Goal: Register for event/course

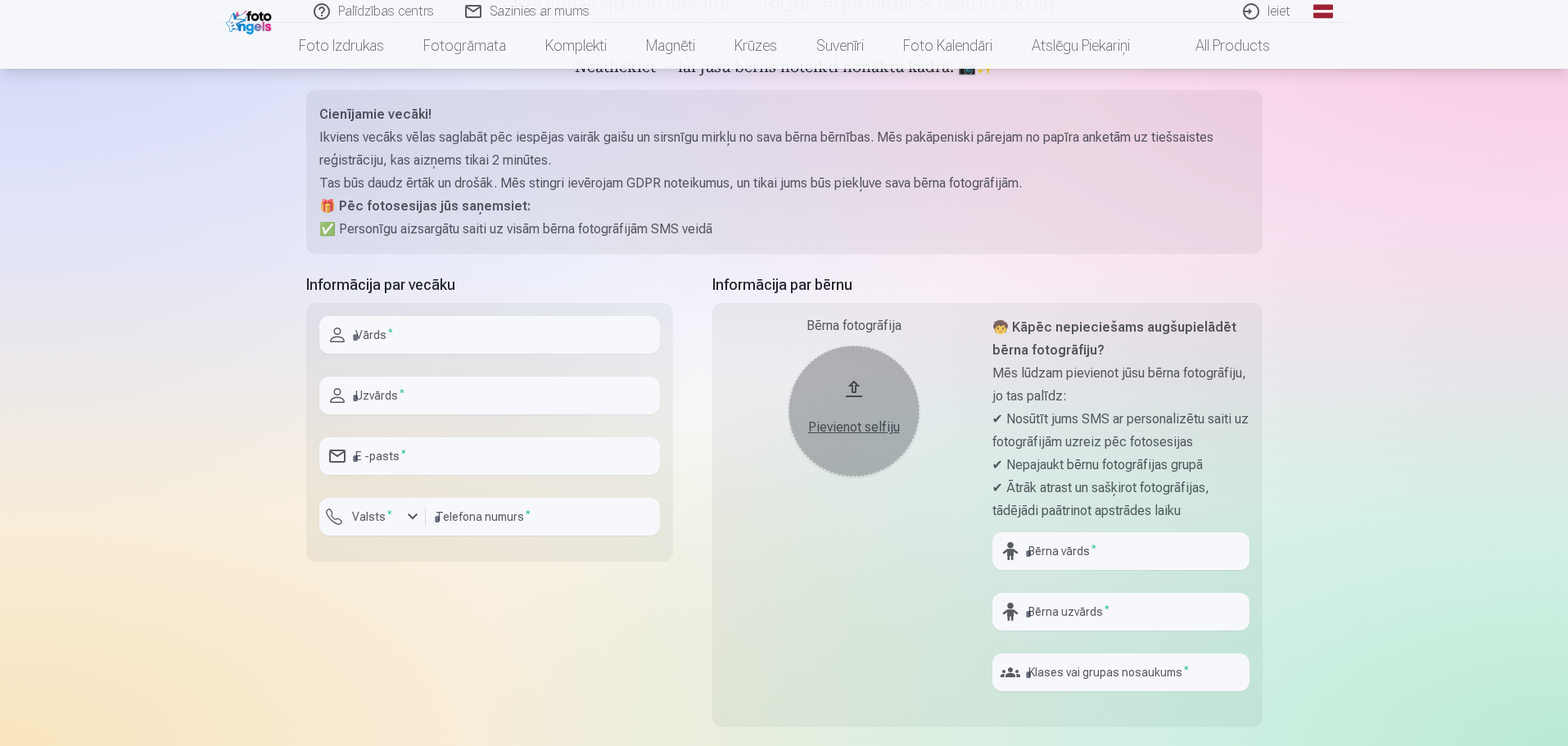
scroll to position [164, 0]
click at [415, 337] on input "text" at bounding box center [489, 333] width 340 height 37
type input "******"
type input "**********"
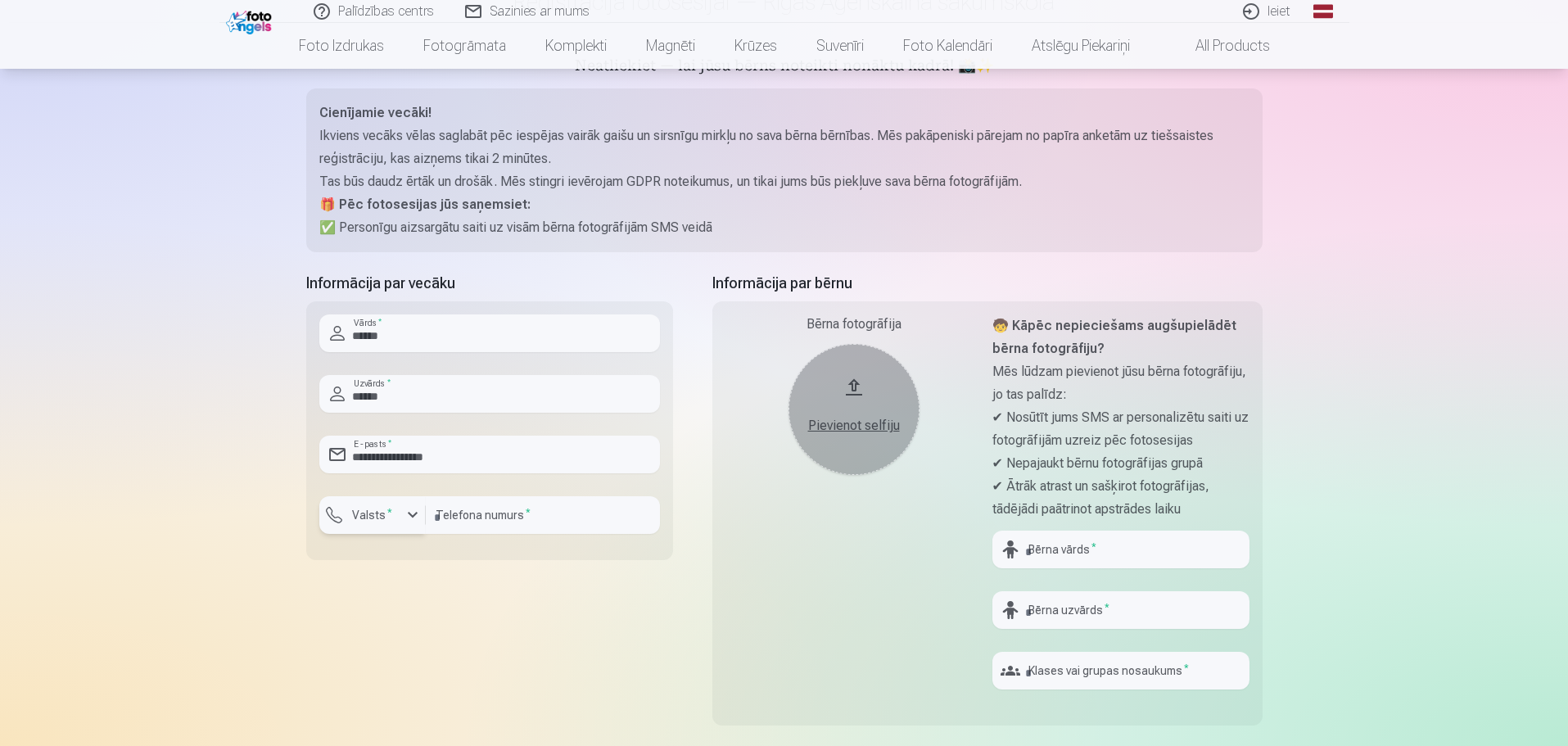
click at [422, 521] on button "Valsts *" at bounding box center [373, 514] width 106 height 37
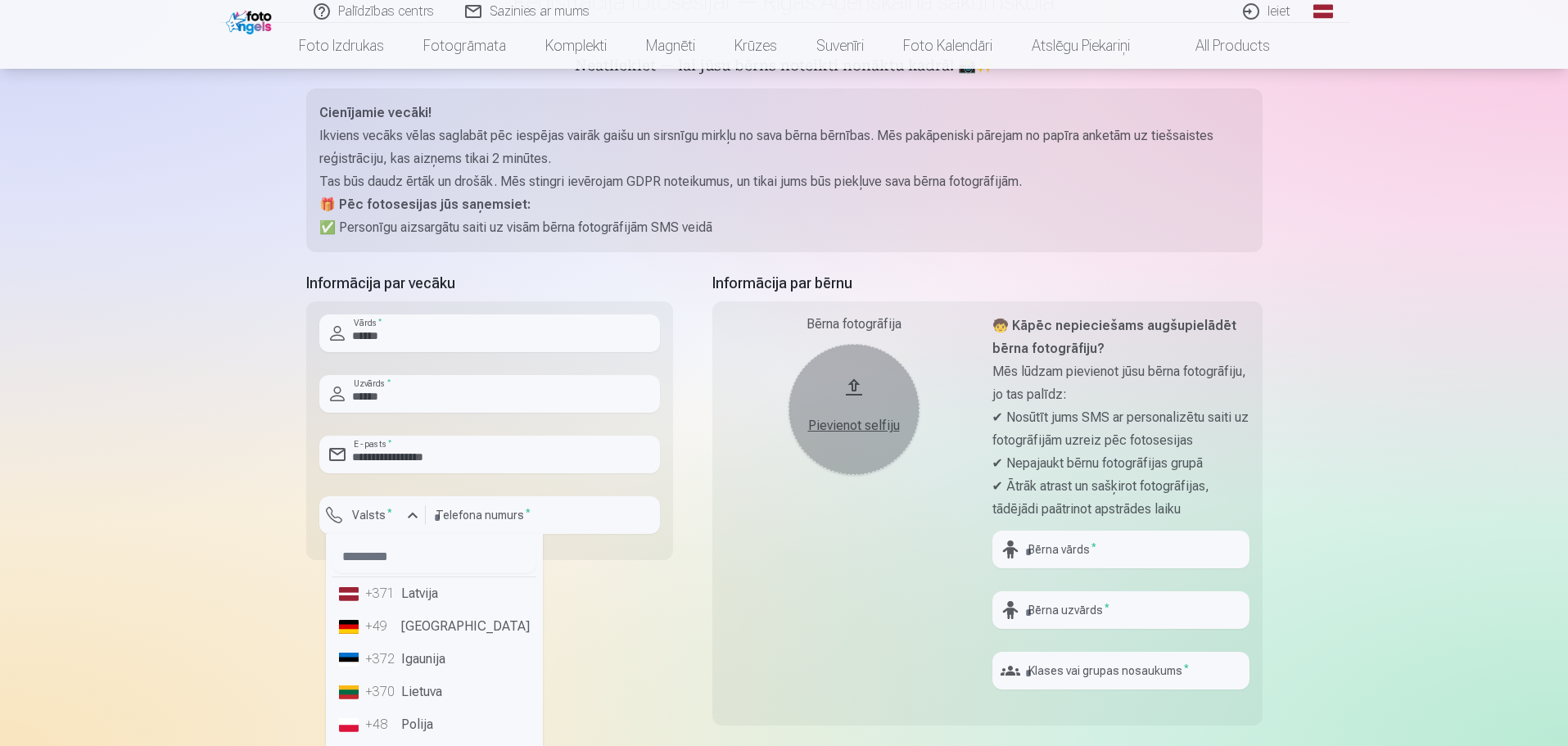
click at [423, 596] on li "+371 Latvija" at bounding box center [434, 594] width 204 height 33
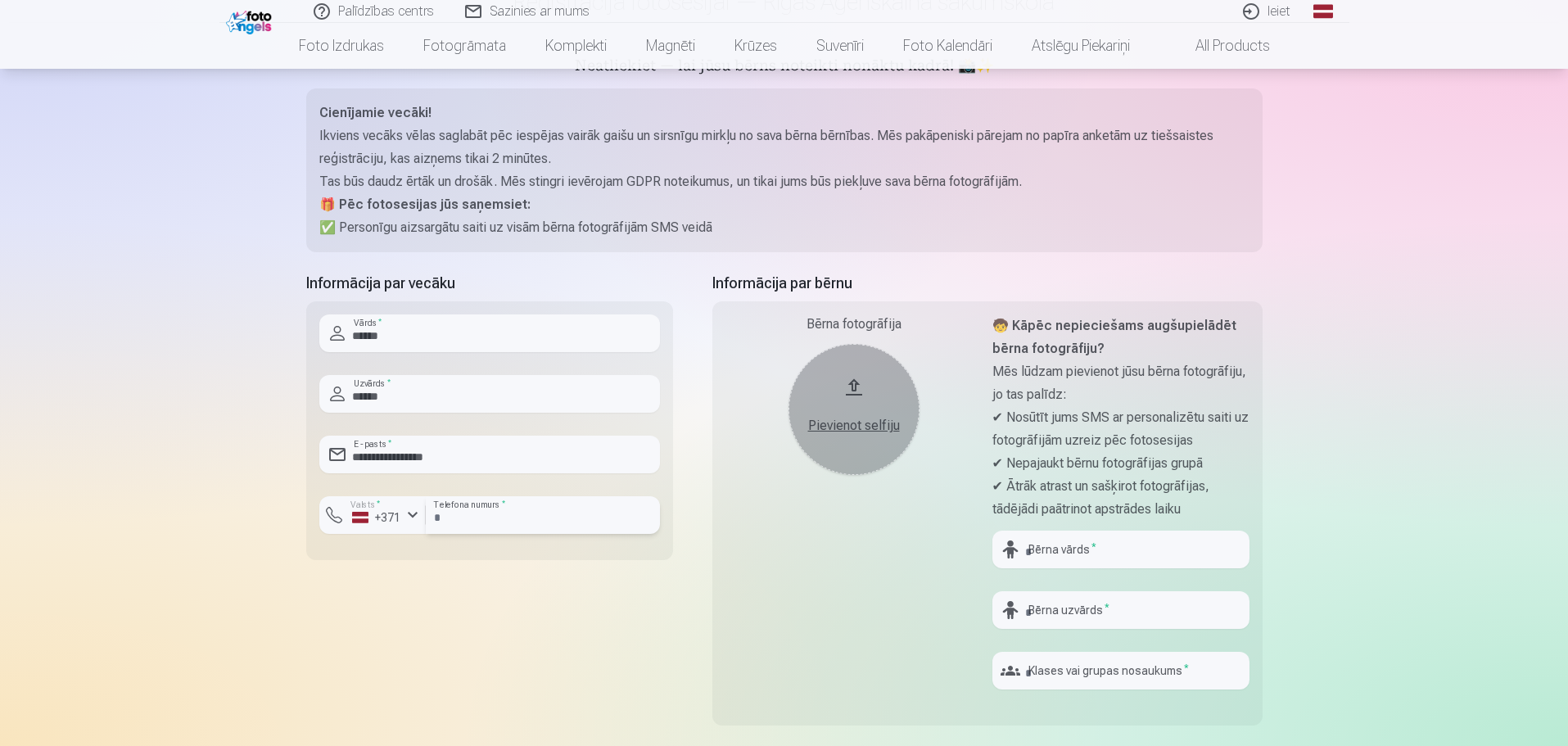
click at [520, 524] on input "number" at bounding box center [542, 514] width 234 height 37
type input "********"
click at [1069, 554] on input "text" at bounding box center [1120, 548] width 257 height 37
type input "****"
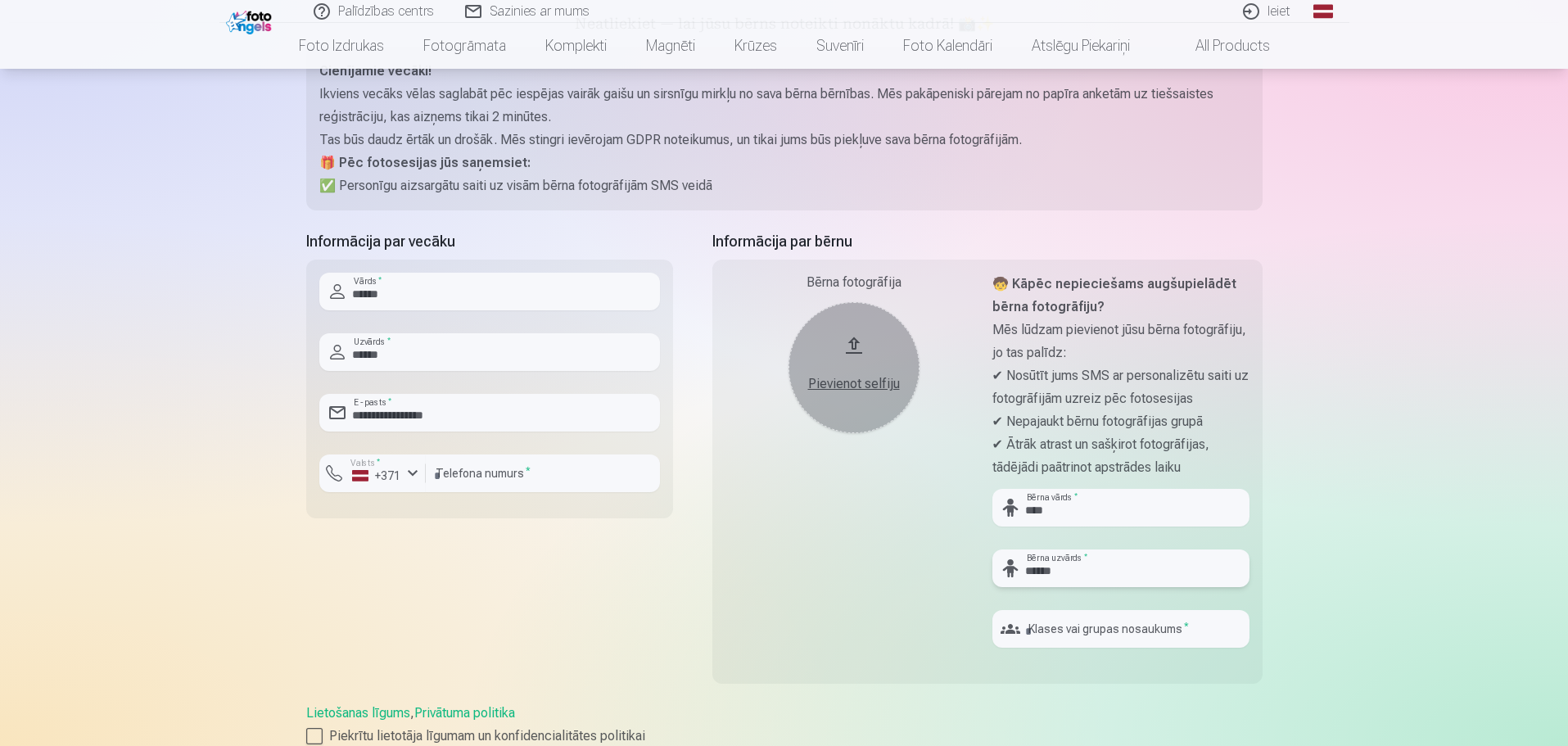
scroll to position [245, 0]
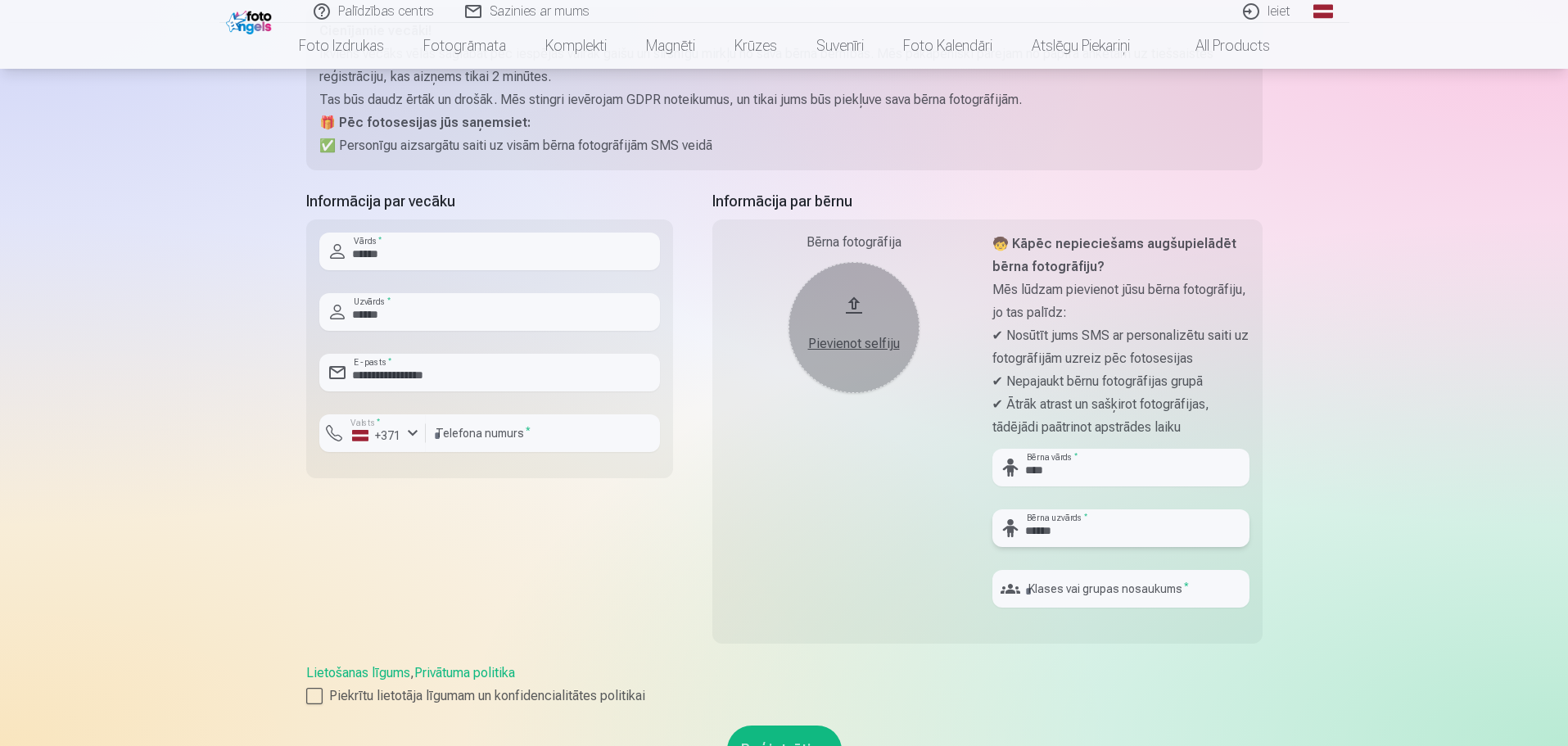
type input "******"
click at [1092, 596] on input "text" at bounding box center [1120, 588] width 257 height 37
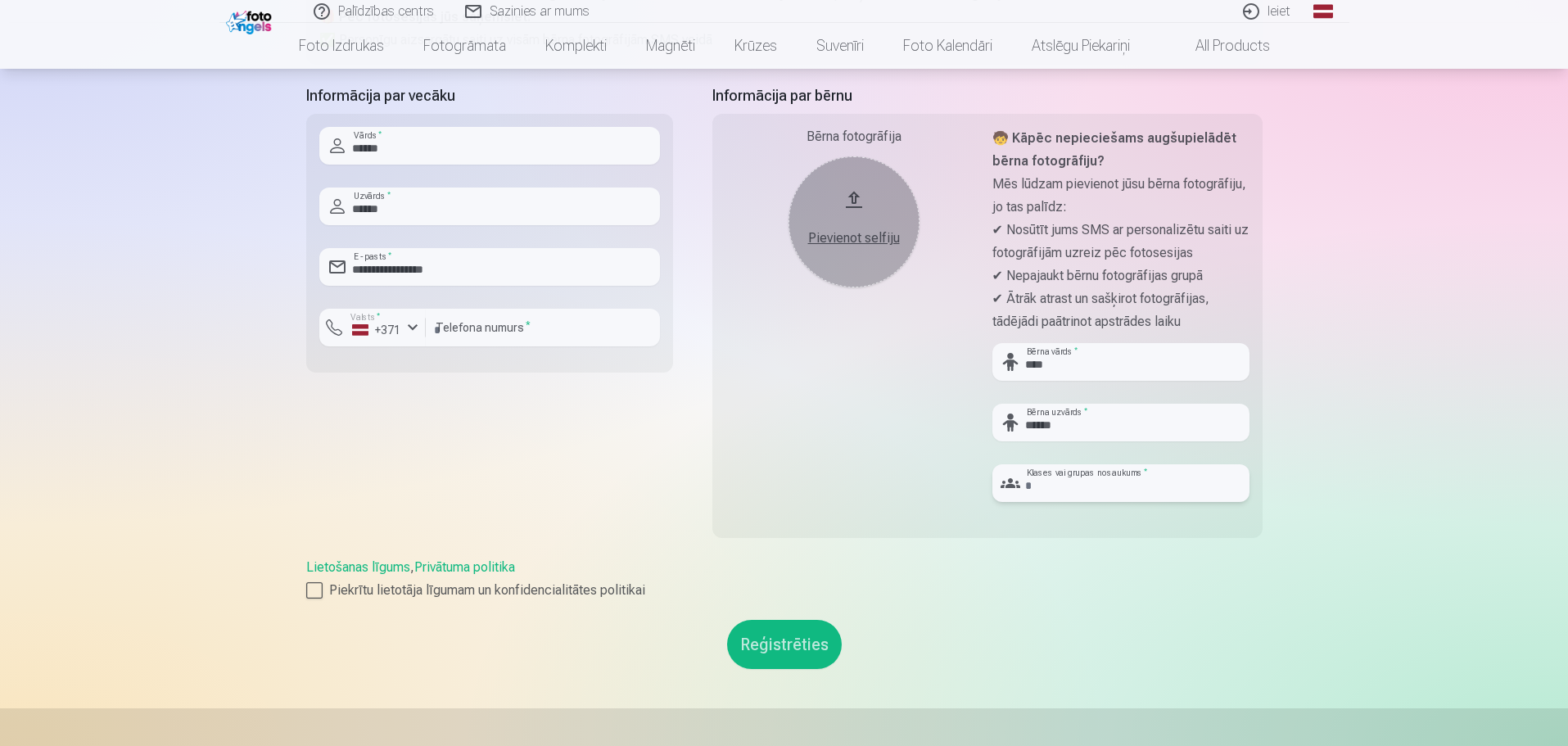
scroll to position [327, 0]
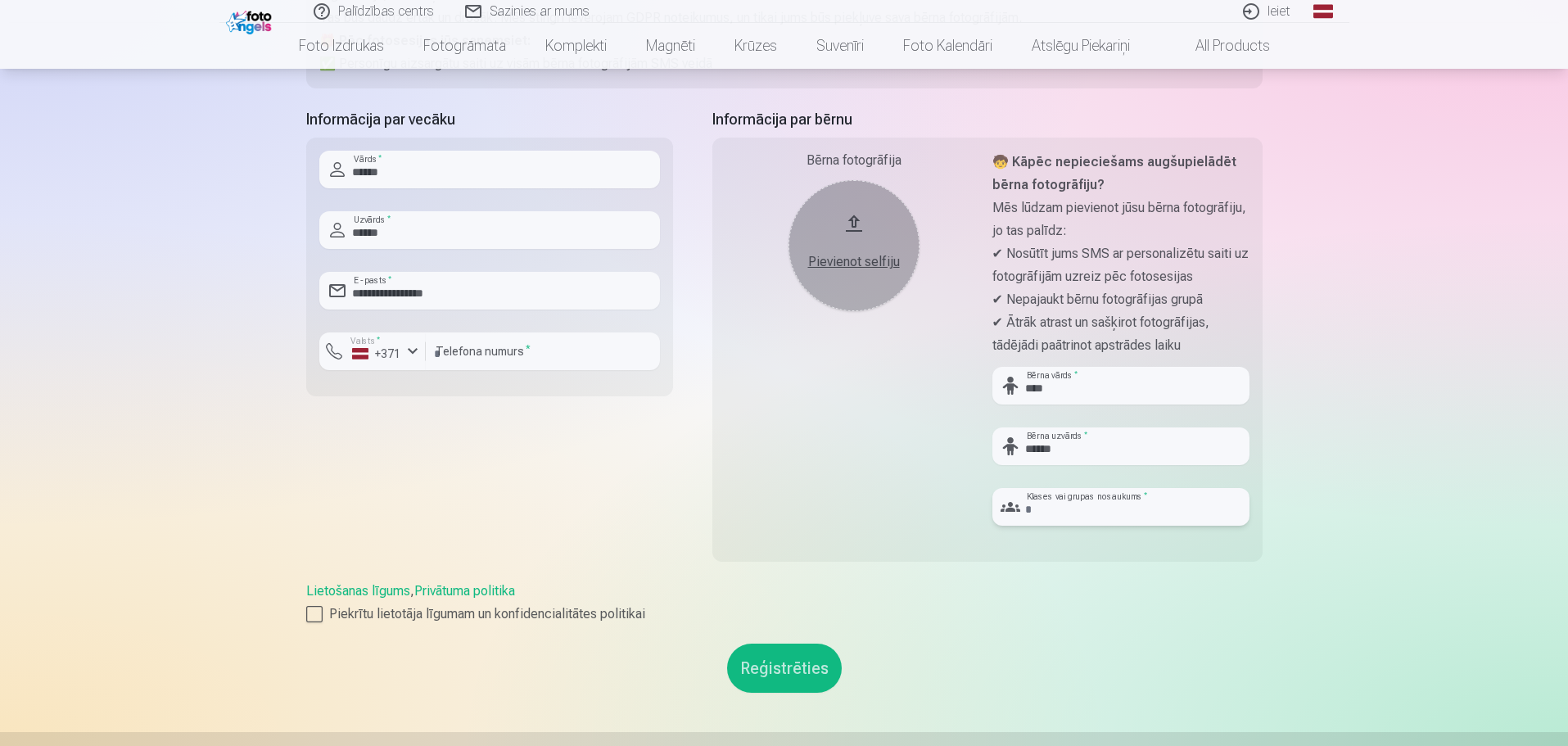
click at [1062, 516] on input "text" at bounding box center [1120, 506] width 257 height 37
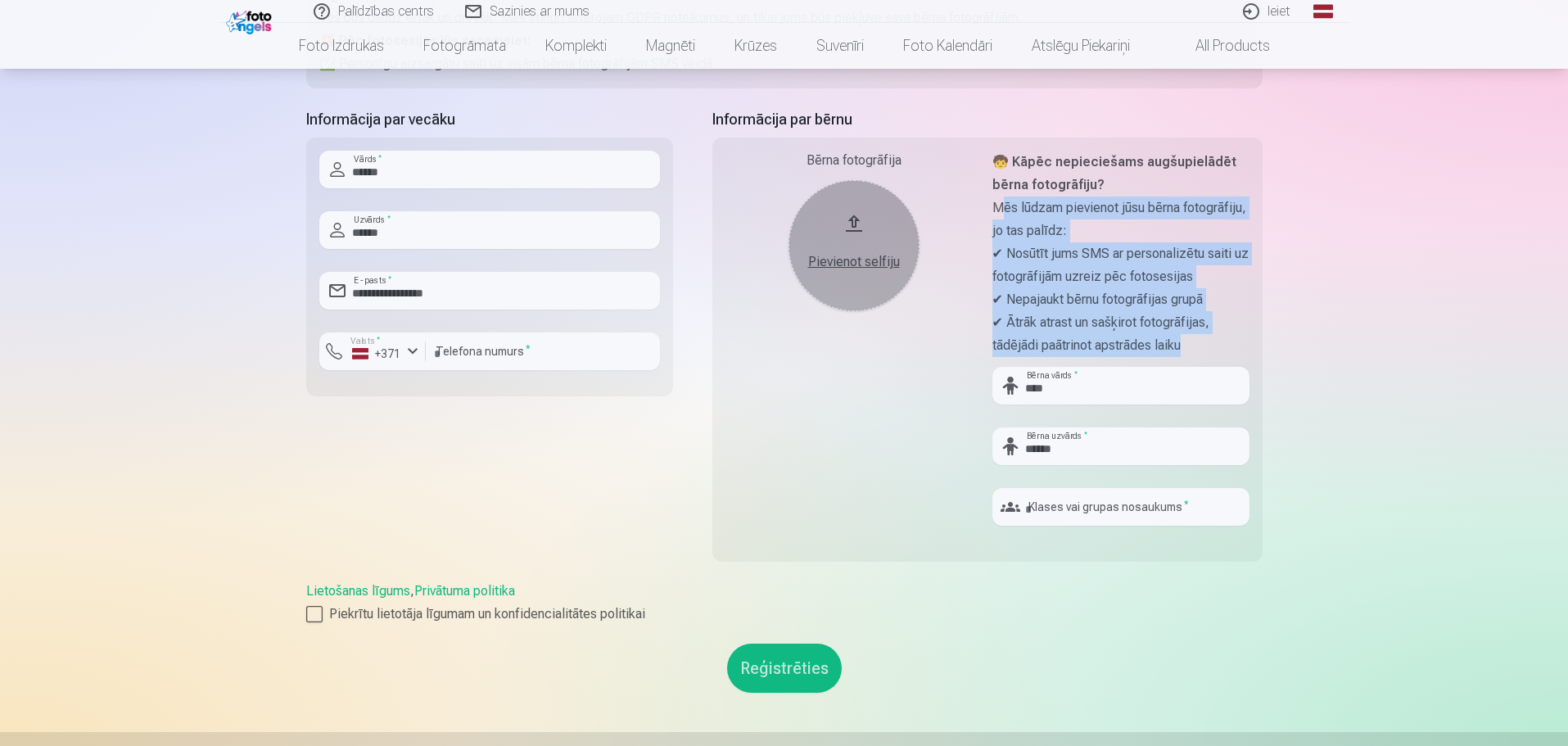
drag, startPoint x: 1001, startPoint y: 199, endPoint x: 1193, endPoint y: 344, distance: 240.6
click at [1193, 344] on div "🧒 Kāpēc nepieciešams augšupielādēt bērna fotogrāfiju? Mēs lūdzam pievienot jūsu…" at bounding box center [1120, 253] width 257 height 206
click at [1195, 343] on p "✔ Ātrāk atrast un sašķirot fotogrāfijas, tādējādi paātrinot apstrādes laiku" at bounding box center [1120, 333] width 257 height 46
drag, startPoint x: 1195, startPoint y: 343, endPoint x: 994, endPoint y: 165, distance: 268.5
click at [994, 165] on div "🧒 Kāpēc nepieciešams augšupielādēt bērna fotogrāfiju? Mēs lūdzam pievienot jūsu…" at bounding box center [1120, 253] width 257 height 206
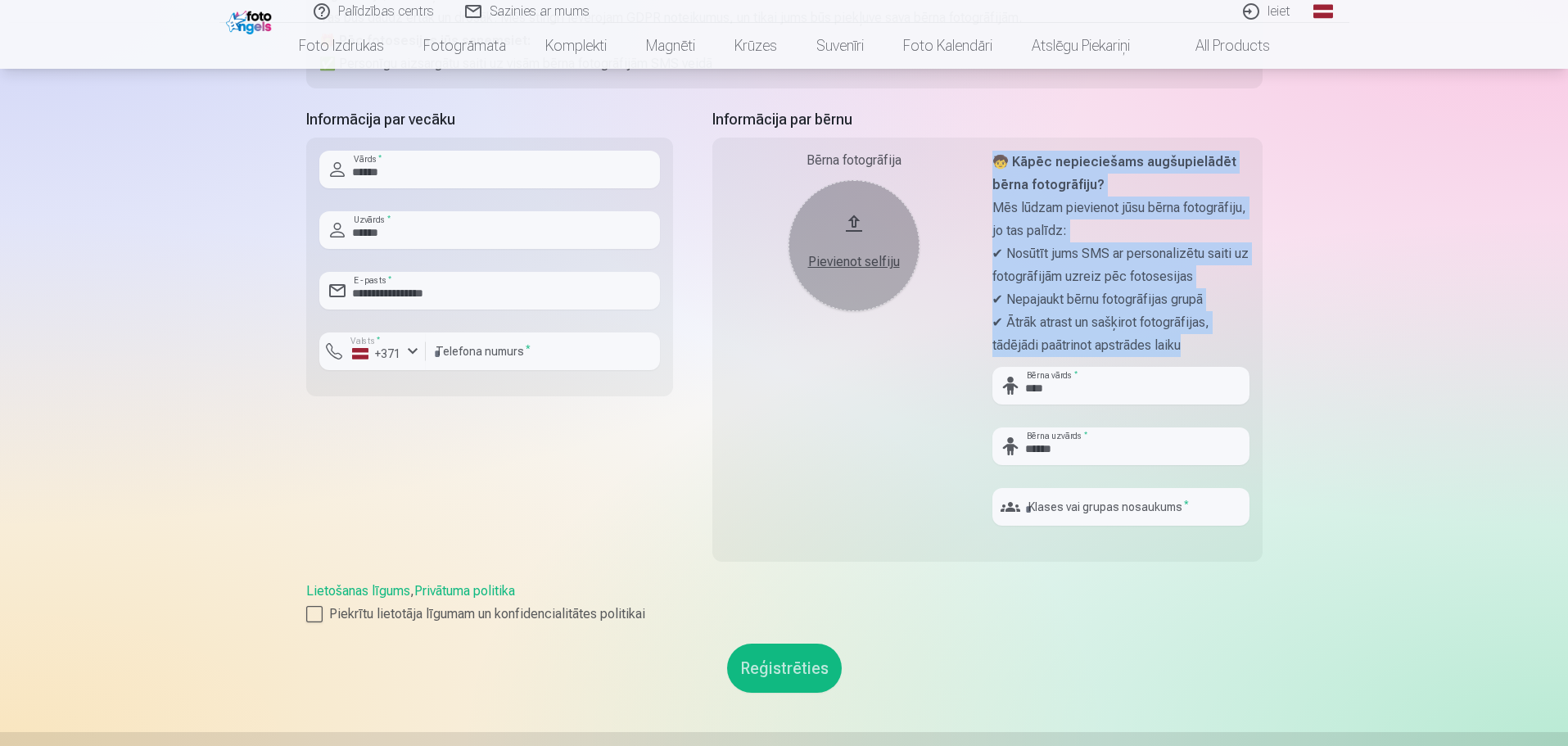
click at [994, 165] on strong "🧒 Kāpēc nepieciešams augšupielādēt bērna fotogrāfiju?" at bounding box center [1114, 173] width 244 height 38
drag, startPoint x: 994, startPoint y: 158, endPoint x: 1235, endPoint y: 341, distance: 302.6
click at [1235, 341] on div "🧒 Kāpēc nepieciešams augšupielādēt bērna fotogrāfiju? Mēs lūdzam pievienot jūsu…" at bounding box center [1120, 253] width 257 height 206
click at [1235, 341] on p "✔ Ātrāk atrast un sašķirot fotogrāfijas, tādējādi paātrinot apstrādes laiku" at bounding box center [1120, 333] width 257 height 46
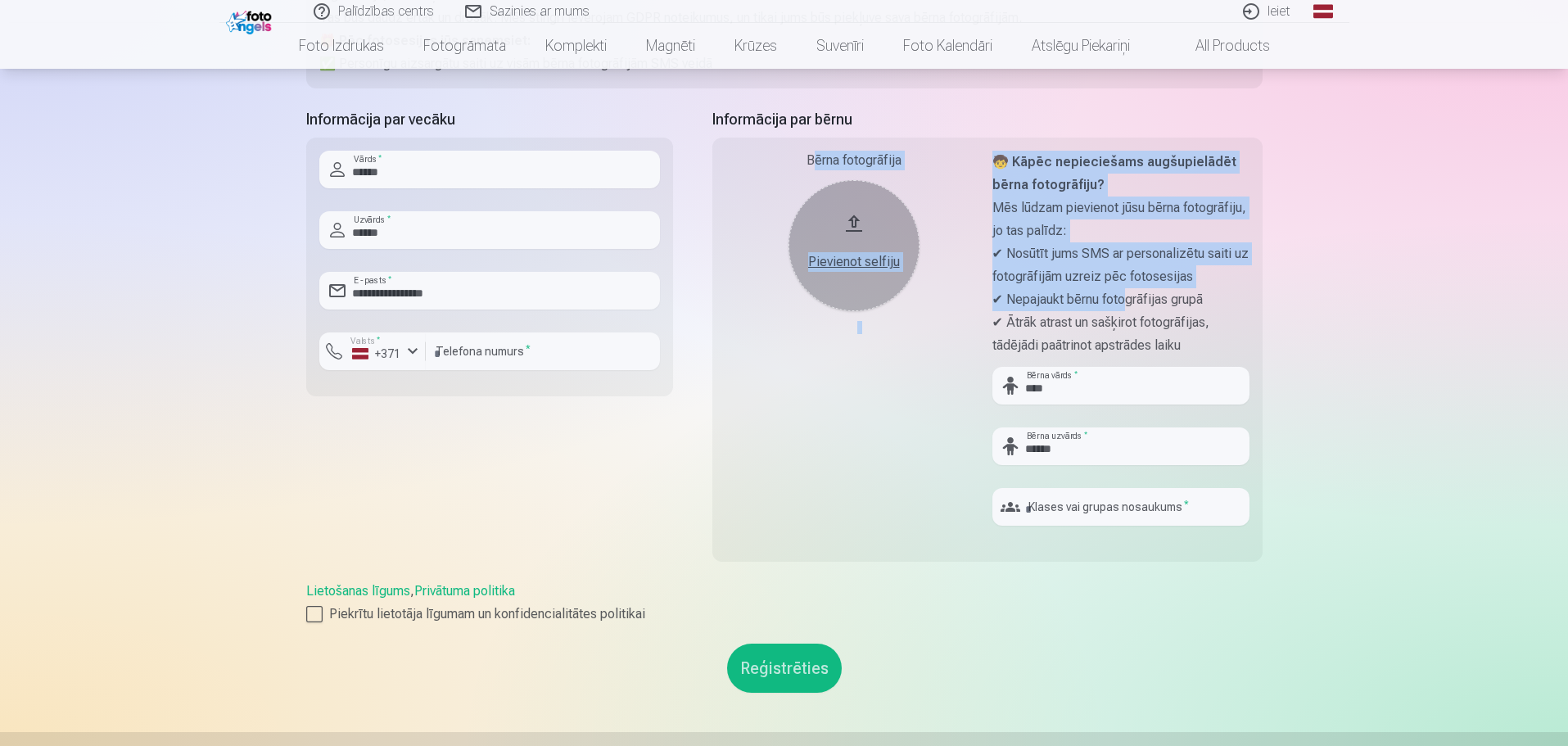
drag, startPoint x: 815, startPoint y: 158, endPoint x: 1137, endPoint y: 306, distance: 354.4
click at [1137, 306] on div "Bērna fotogrāfija Pievienot selfiju 🧒 Kāpēc nepieciešams augšupielādēt bērna fo…" at bounding box center [987, 349] width 550 height 424
click at [1137, 306] on p "✔ Nepajaukt bērnu fotogrāfijas grupā" at bounding box center [1120, 299] width 257 height 23
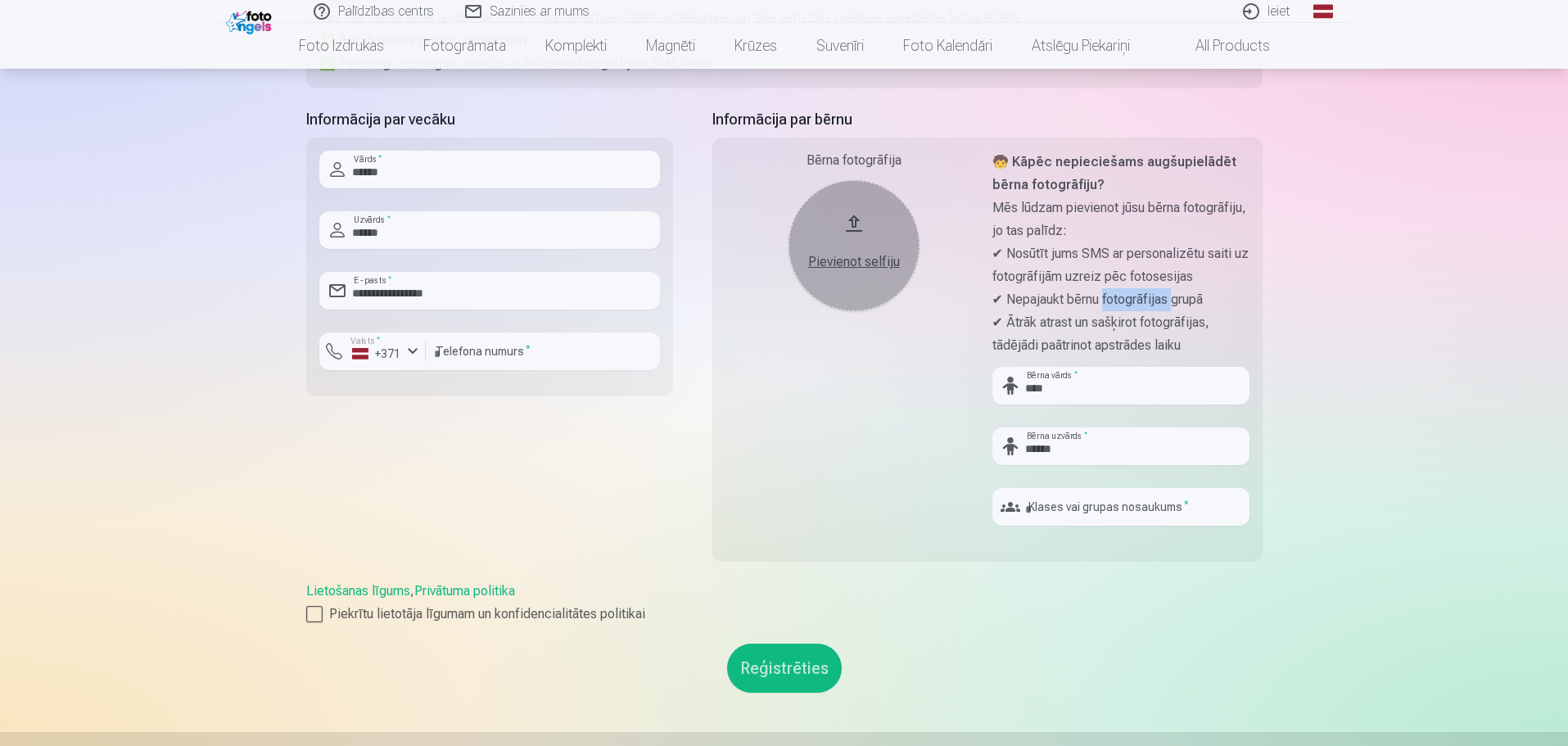
click at [1137, 306] on p "✔ Nepajaukt bērnu fotogrāfijas grupā" at bounding box center [1120, 299] width 257 height 23
click at [1054, 257] on p "✔ Nosūtīt jums SMS ar personalizētu saiti uz fotogrāfijām uzreiz pēc fotosesijas" at bounding box center [1120, 265] width 257 height 46
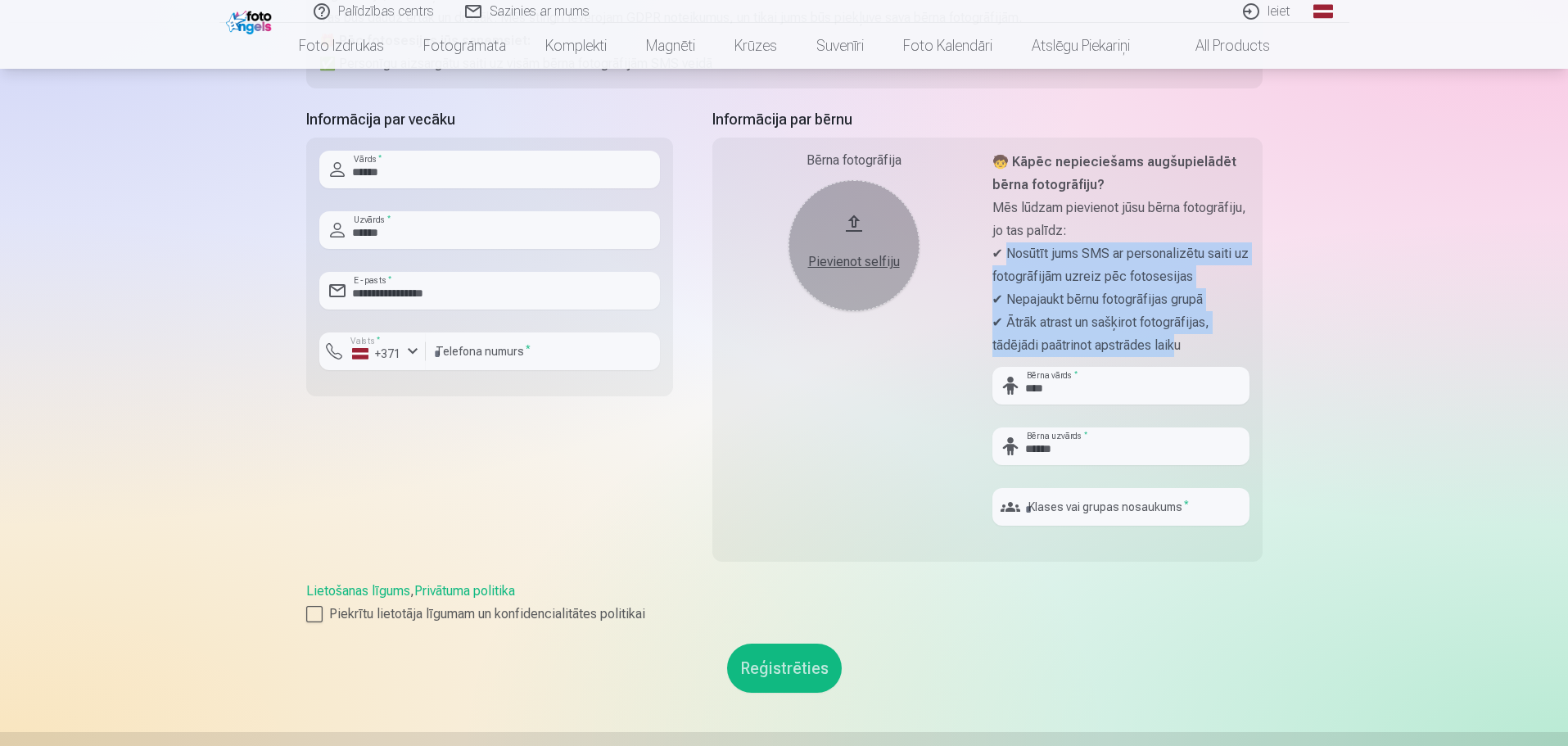
drag, startPoint x: 1012, startPoint y: 246, endPoint x: 1178, endPoint y: 337, distance: 189.3
click at [1178, 337] on div "🧒 Kāpēc nepieciešams augšupielādēt bērna fotogrāfiju? Mēs lūdzam pievienot jūsu…" at bounding box center [1120, 253] width 257 height 206
click at [1178, 337] on p "✔ Ātrāk atrast un sašķirot fotogrāfijas, tādējādi paātrinot apstrādes laiku" at bounding box center [1120, 333] width 257 height 46
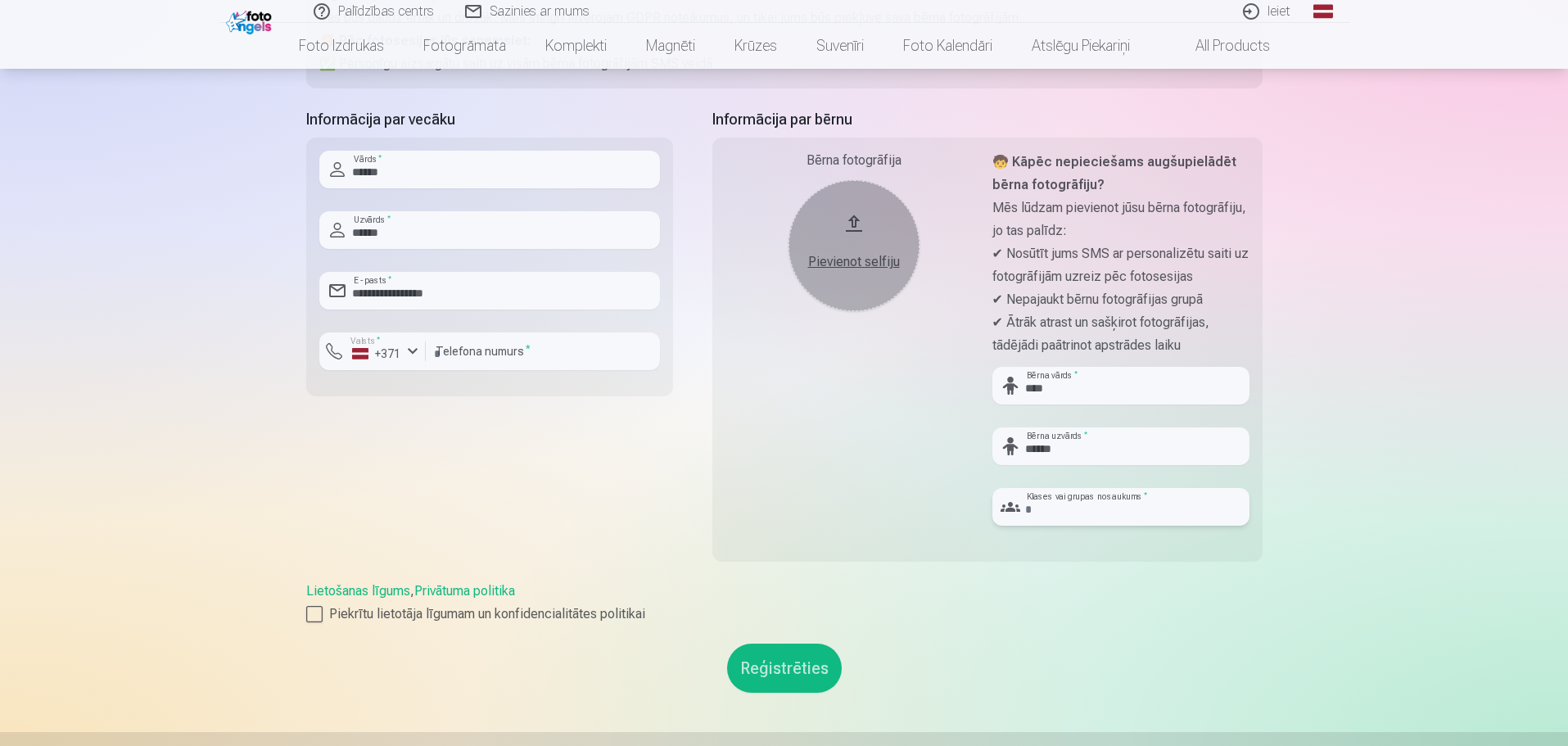
click at [1092, 511] on input "text" at bounding box center [1120, 506] width 257 height 37
click at [316, 611] on div at bounding box center [314, 614] width 17 height 17
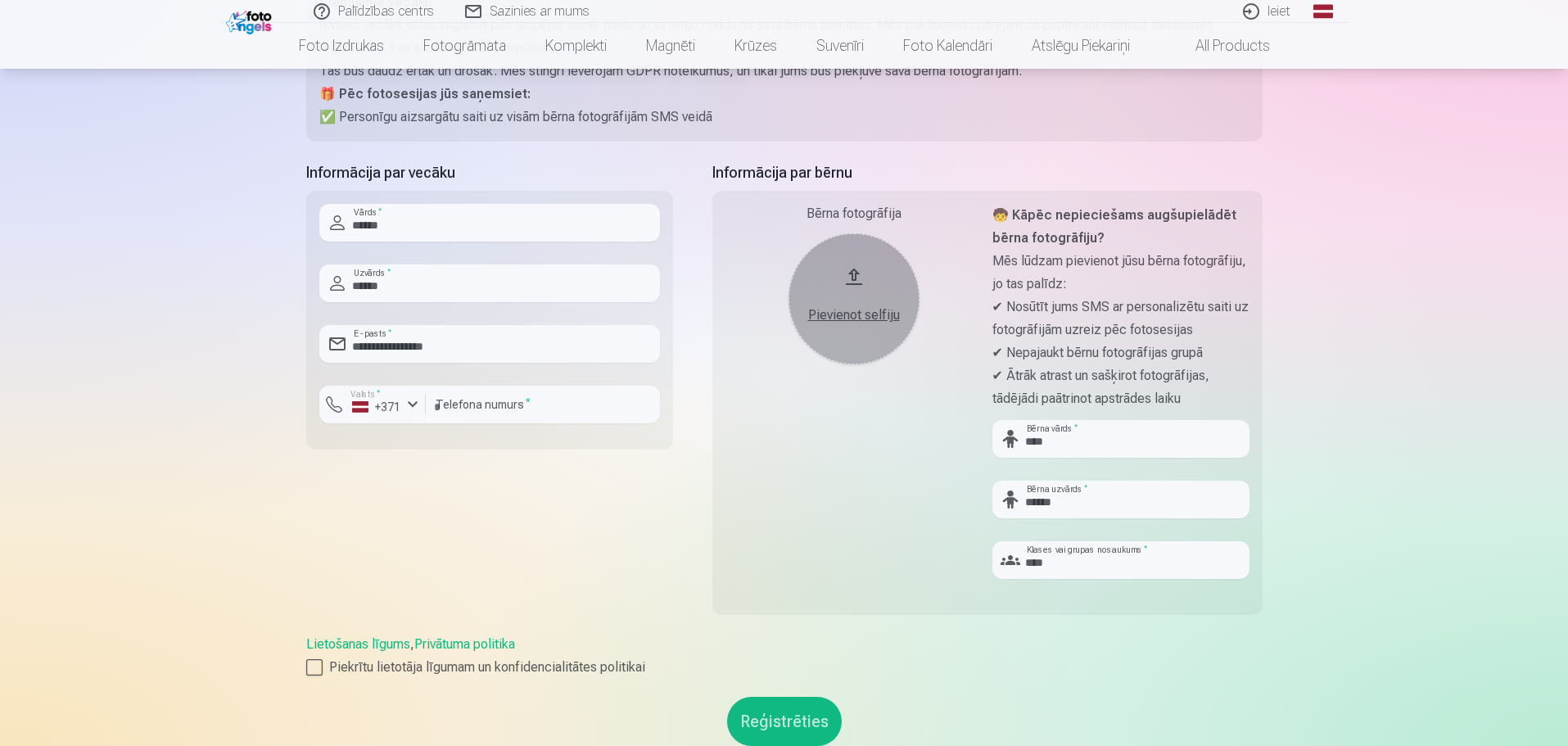
scroll to position [245, 0]
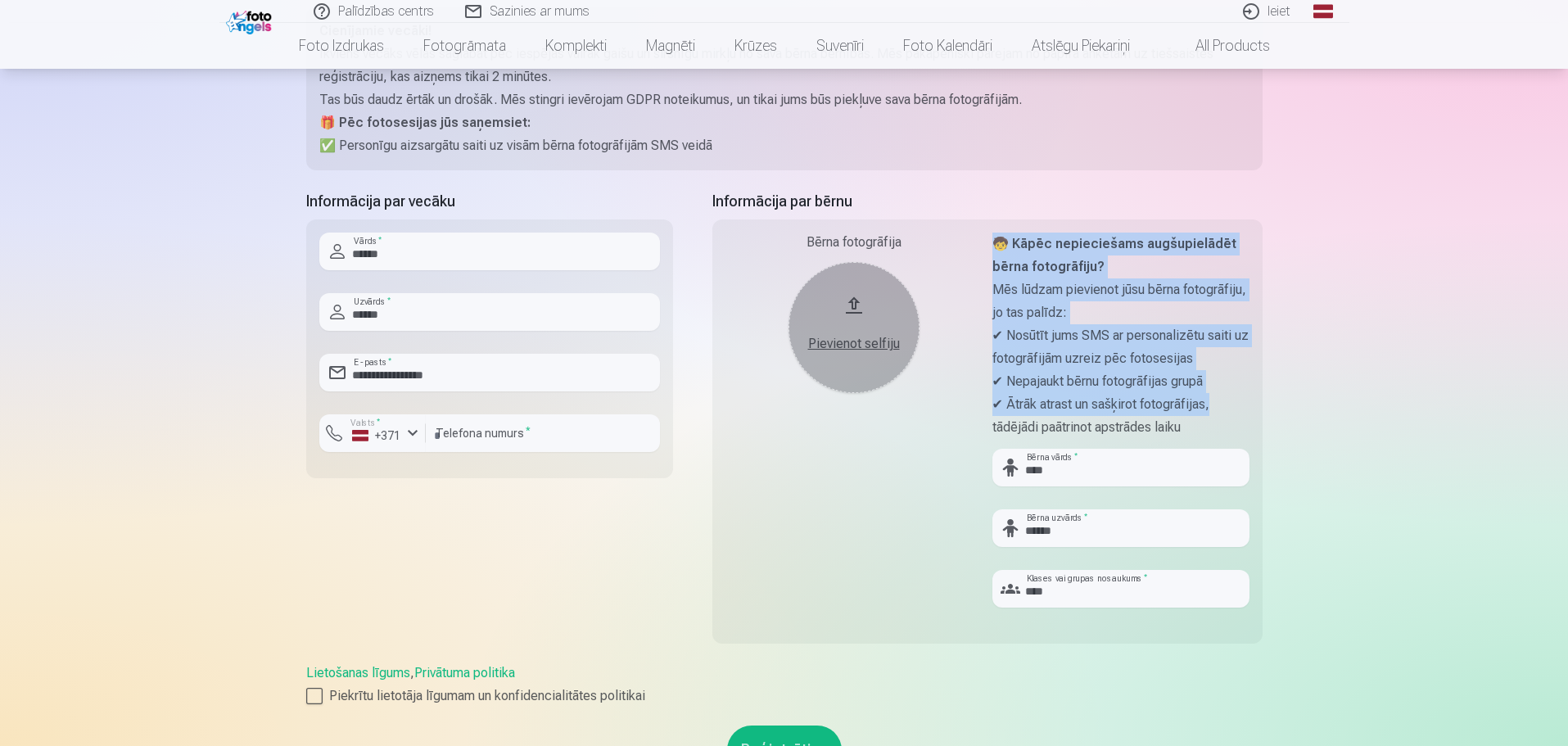
drag, startPoint x: 995, startPoint y: 241, endPoint x: 1349, endPoint y: 415, distance: 394.5
click at [1349, 415] on div "Palīdzības centrs Sazinies ar mums Ieiet Global Latvian (lv) Lithuanian (lt) Ru…" at bounding box center [784, 509] width 1568 height 1509
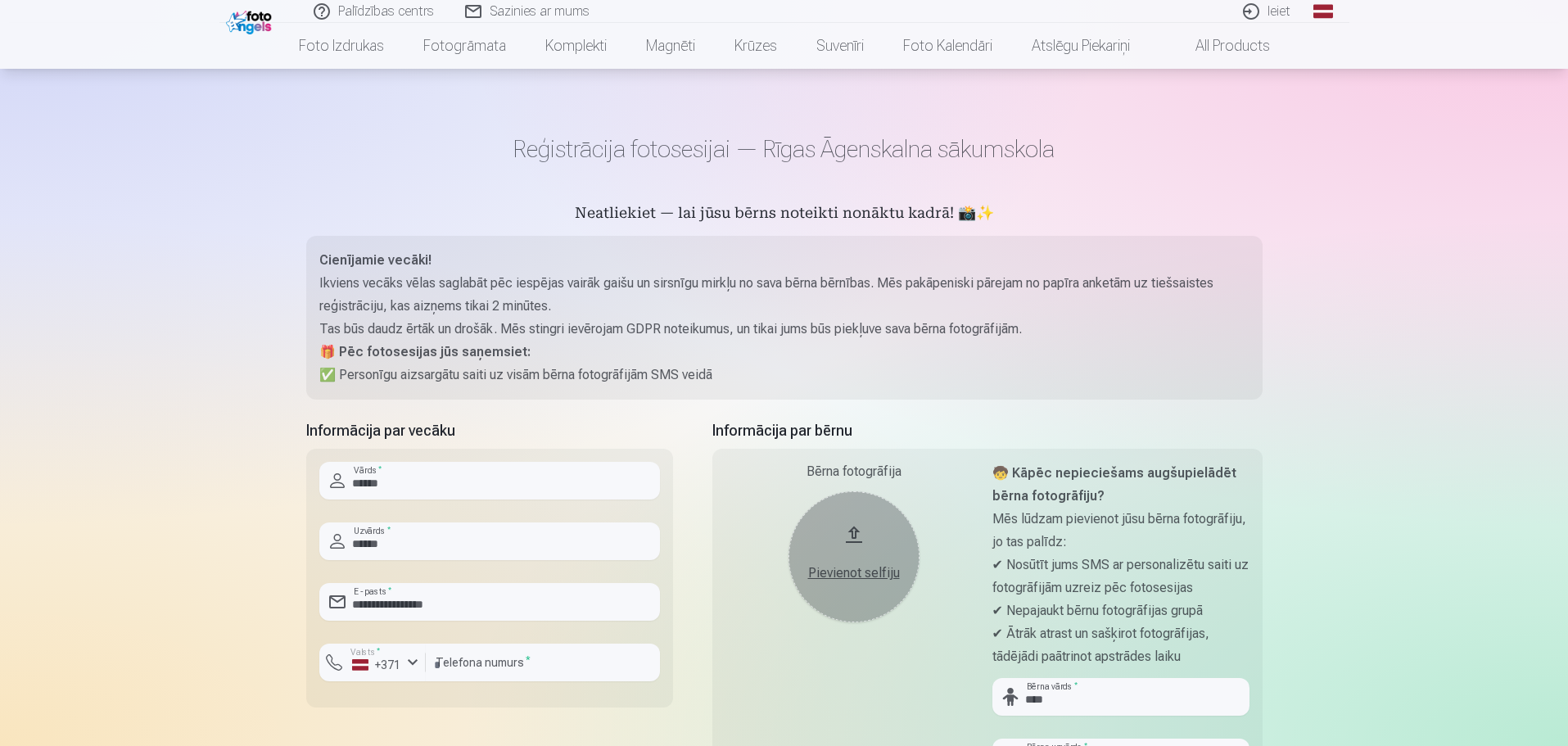
scroll to position [0, 0]
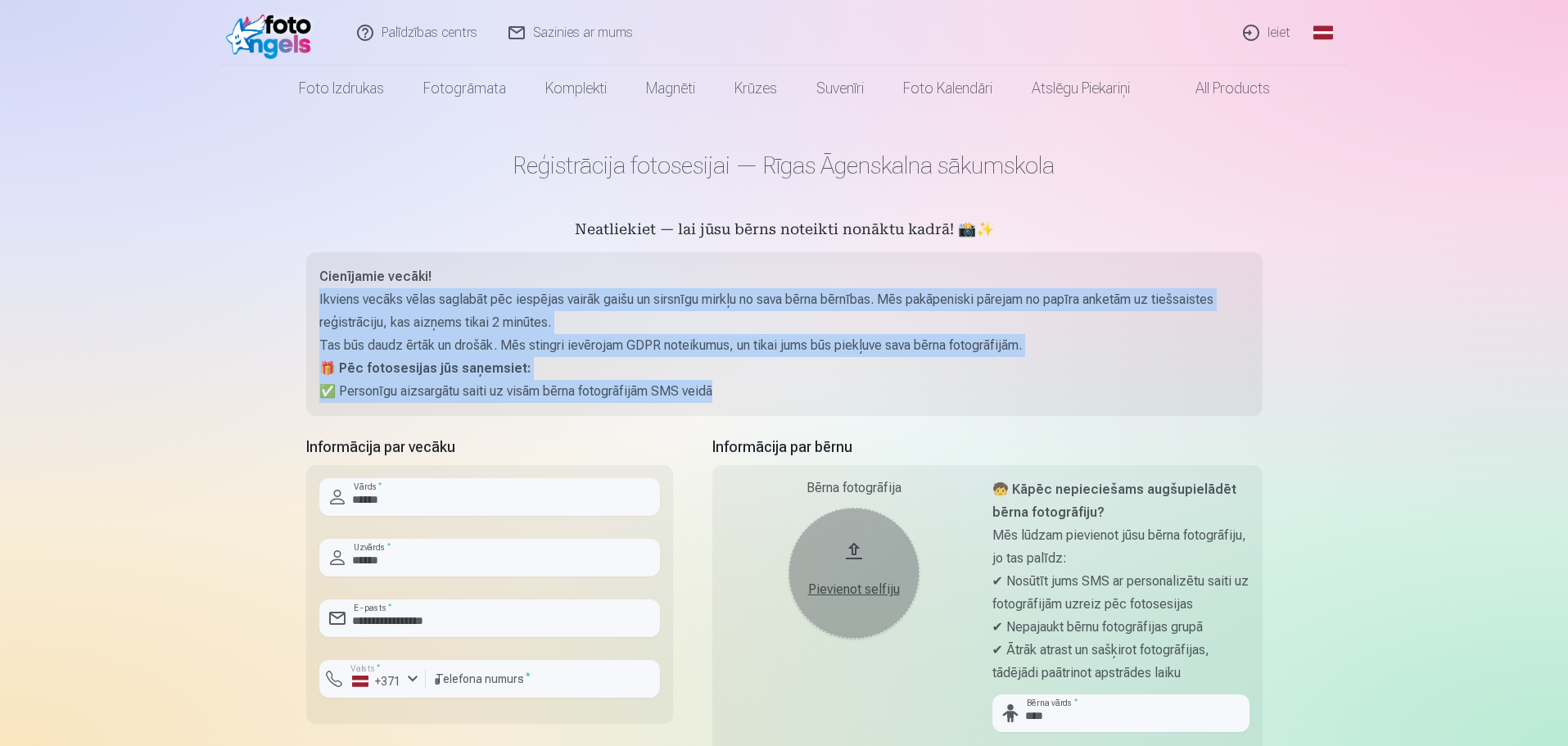
drag, startPoint x: 315, startPoint y: 297, endPoint x: 781, endPoint y: 394, distance: 476.0
click at [781, 394] on div "Cienījamie vecāki! Ikviens vecāks vēlas saglabāt pēc iespējas vairāk gaišu un s…" at bounding box center [784, 334] width 956 height 164
click at [781, 394] on p "✅ Personīgu aizsargātu saiti uz visām bērna fotogrāfijām SMS veidā" at bounding box center [784, 391] width 930 height 23
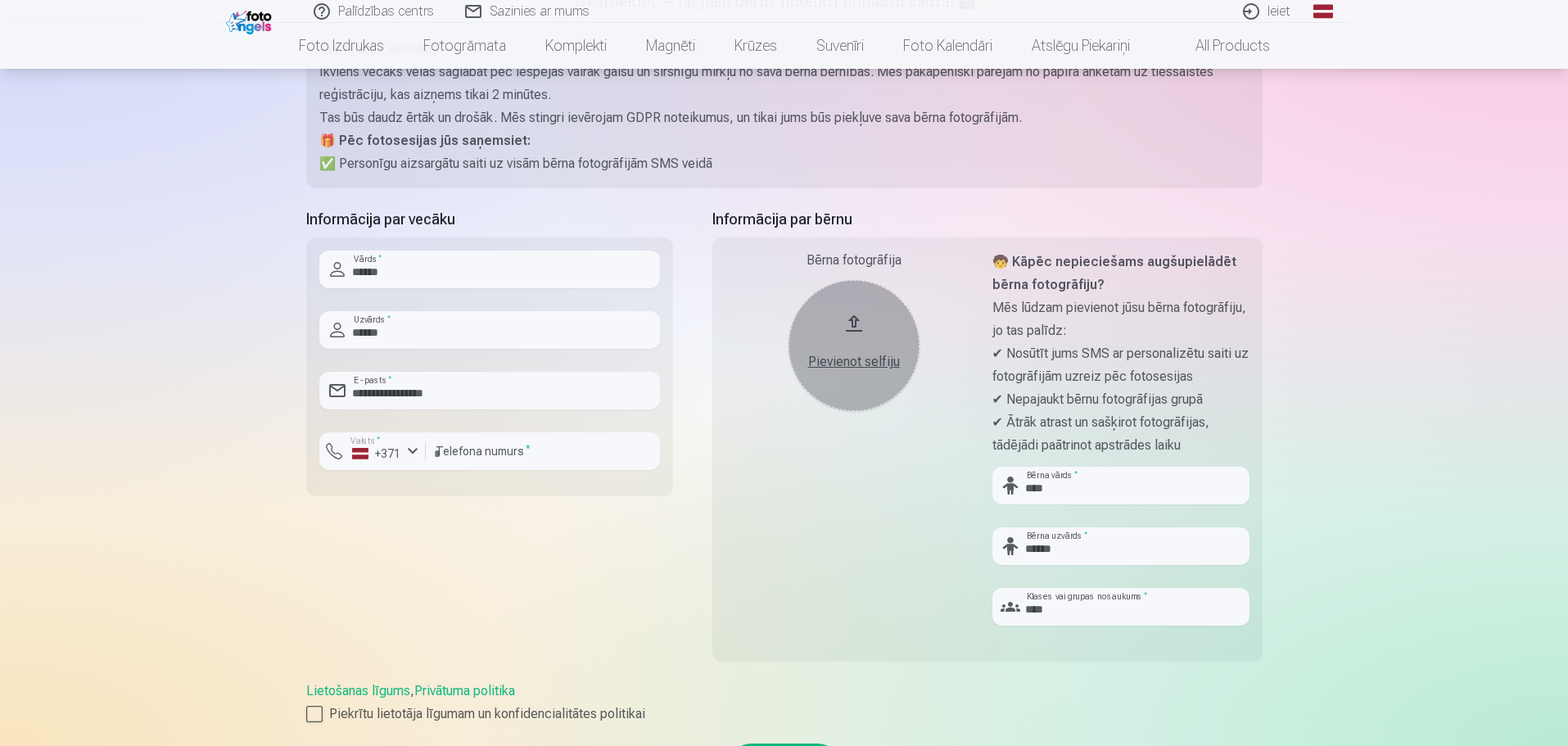
scroll to position [327, 0]
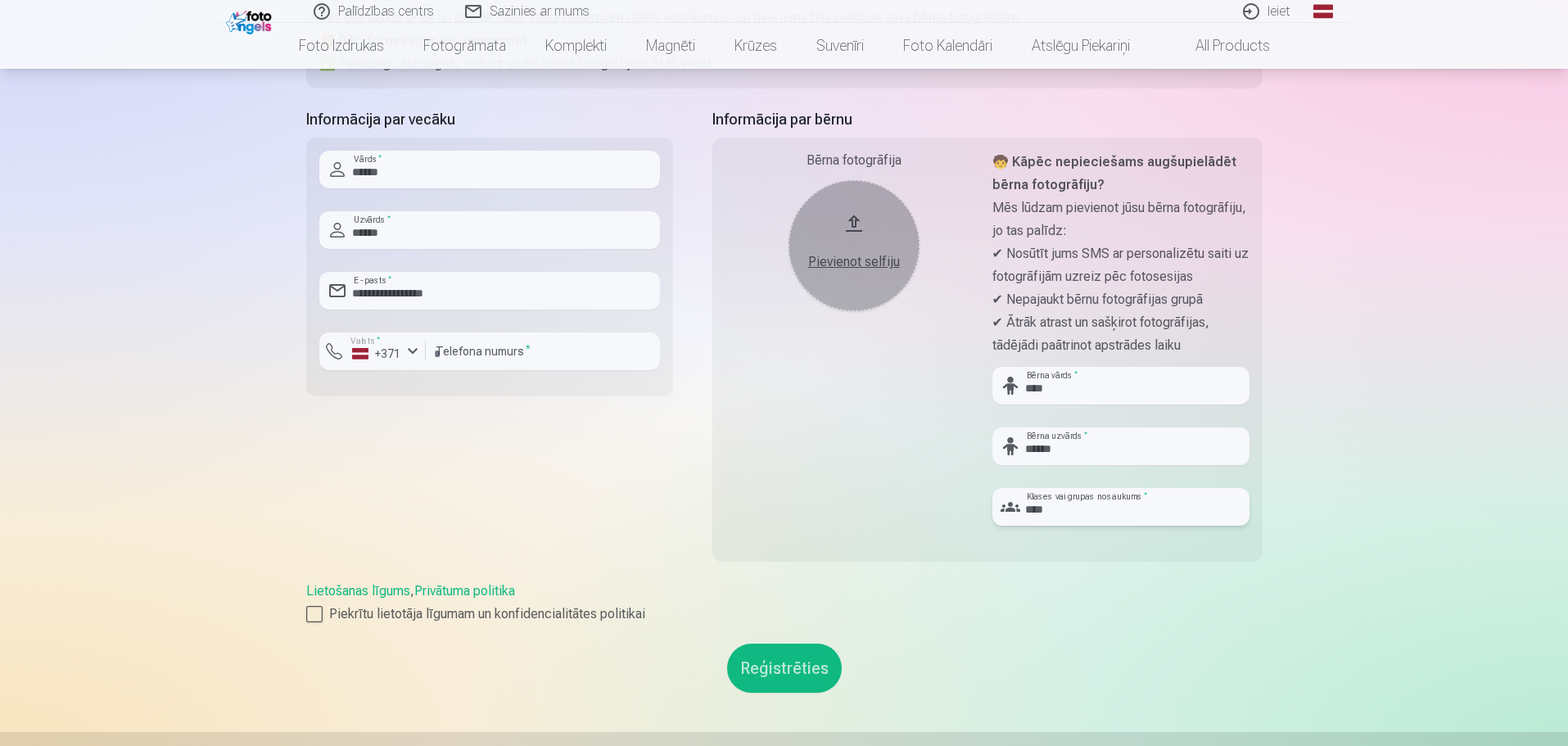
click at [1057, 514] on input "****" at bounding box center [1120, 506] width 257 height 37
type input "**********"
click at [785, 662] on button "Reģistrēties" at bounding box center [784, 668] width 115 height 49
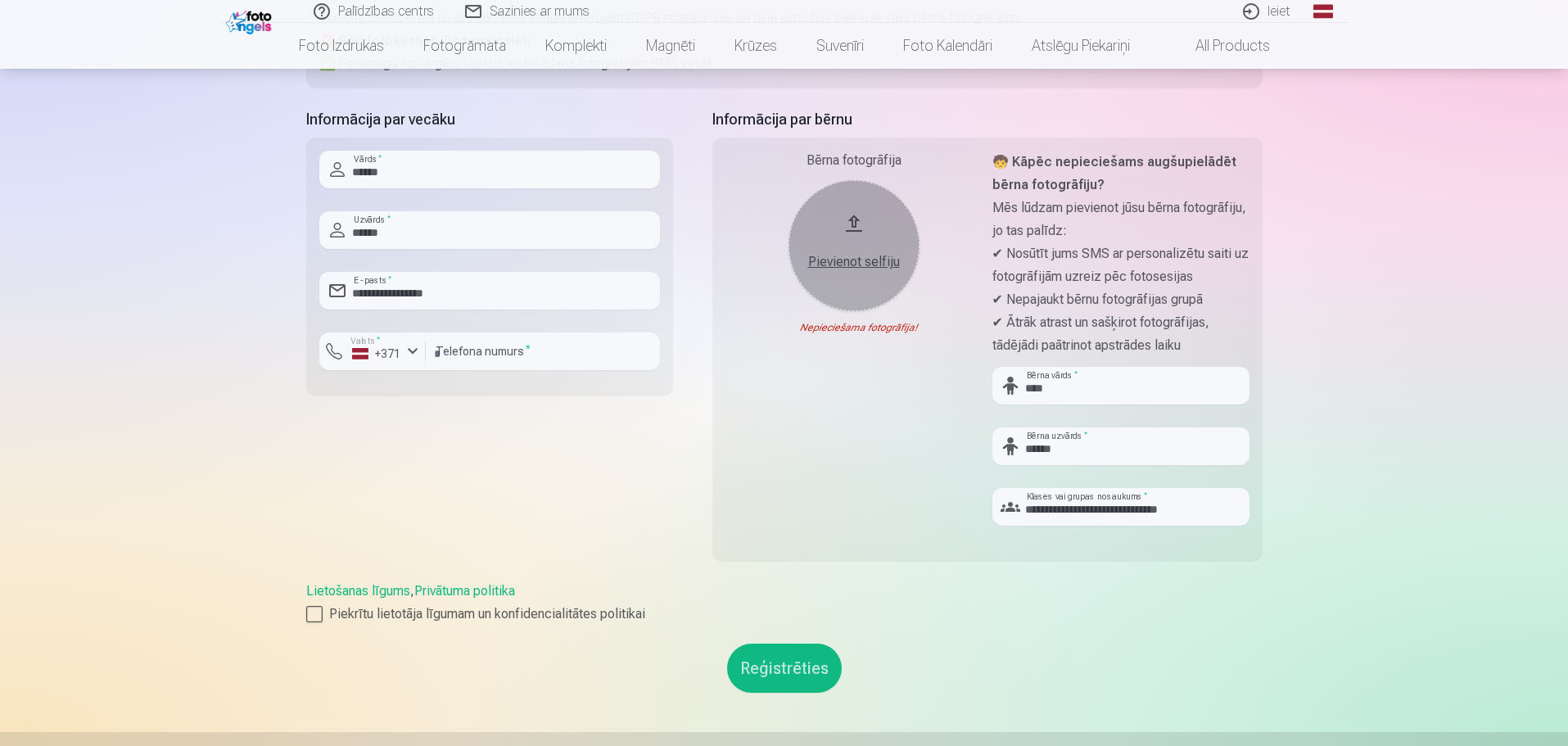
click at [761, 323] on div "Nepieciešama fotogrāfija!" at bounding box center [853, 327] width 257 height 13
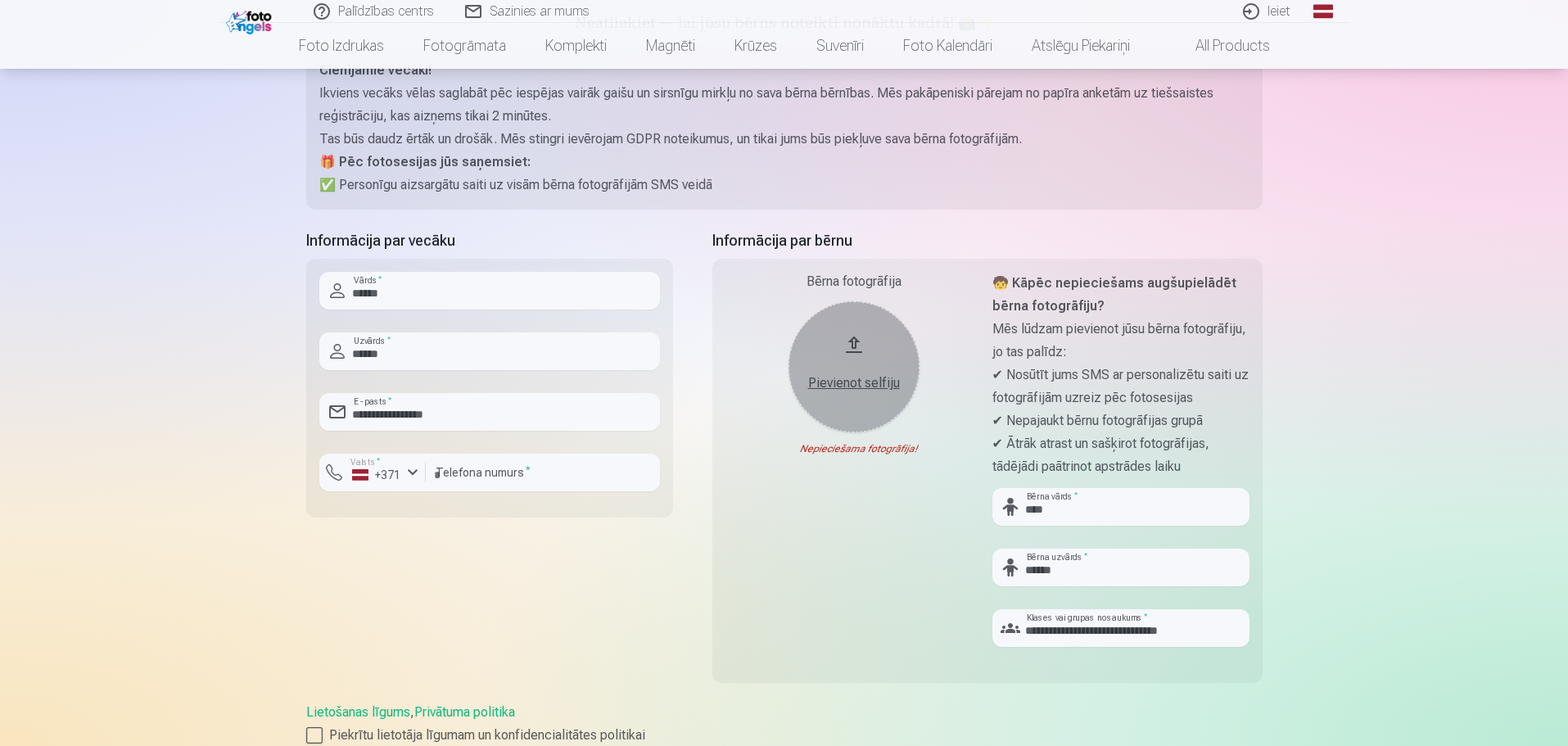
scroll to position [245, 0]
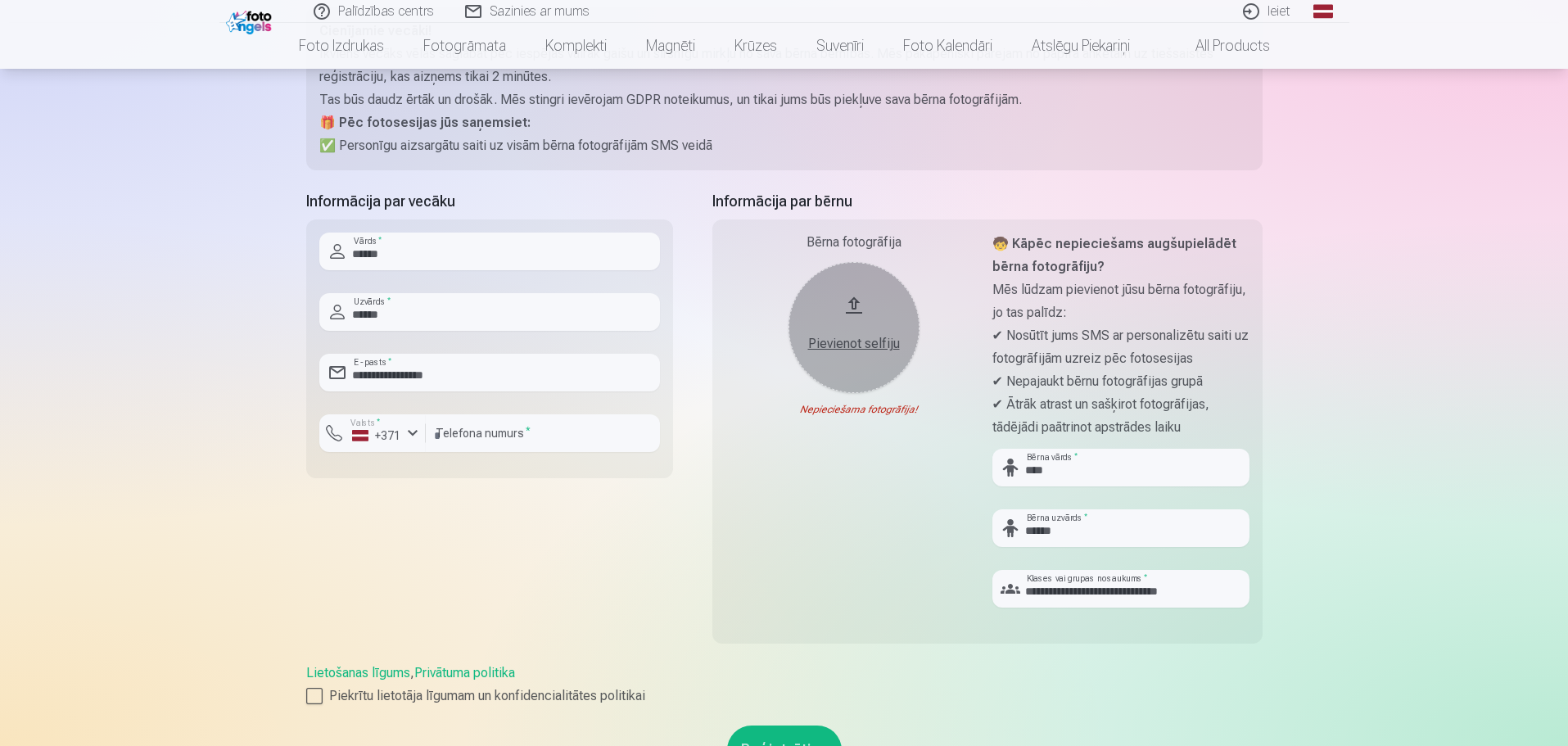
click at [848, 333] on div "Pievienot selfiju" at bounding box center [853, 339] width 98 height 30
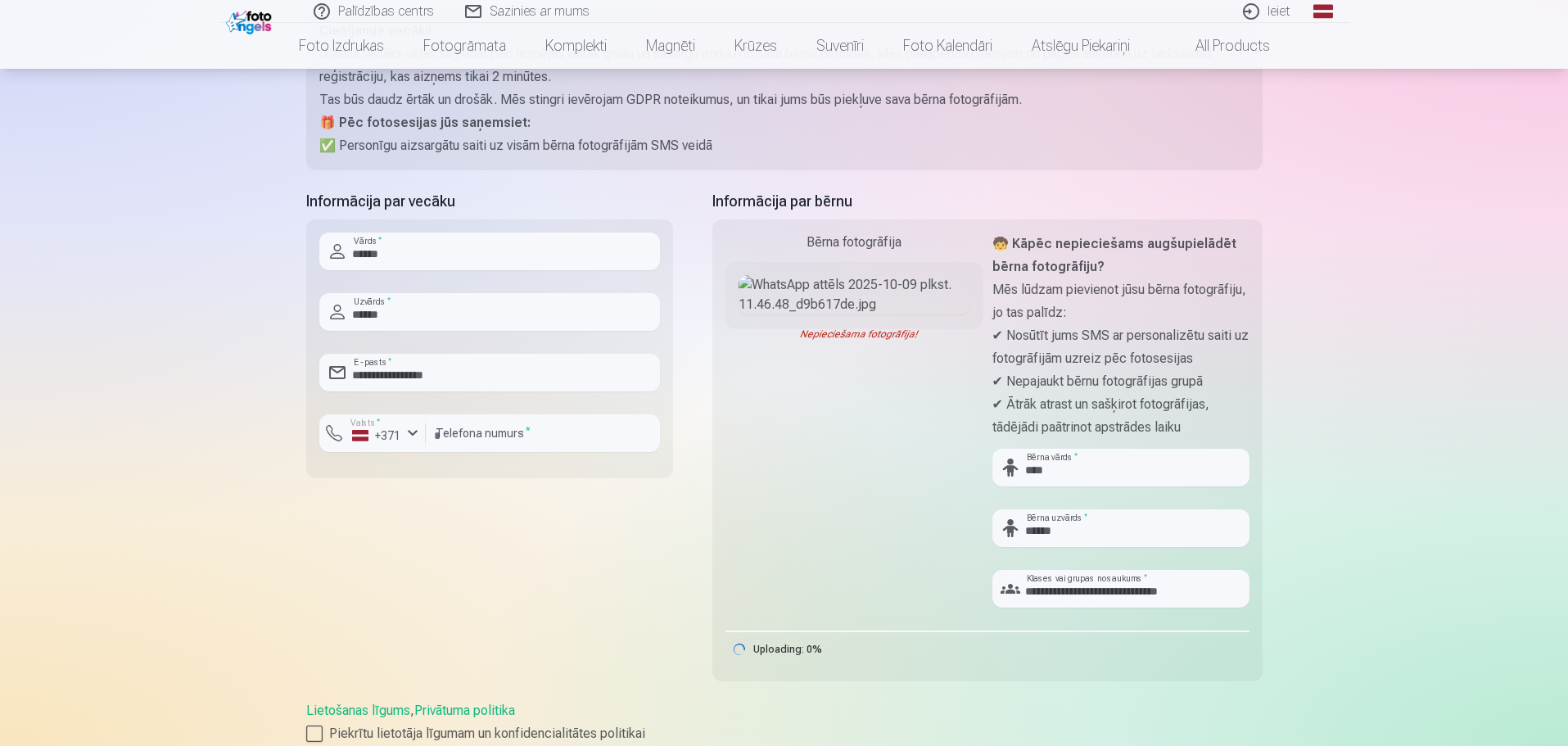
click at [1397, 297] on div "Palīdzības centrs Sazinies ar mums Ieiet Global Latvian (lv) Lithuanian (lt) Ru…" at bounding box center [784, 528] width 1568 height 1547
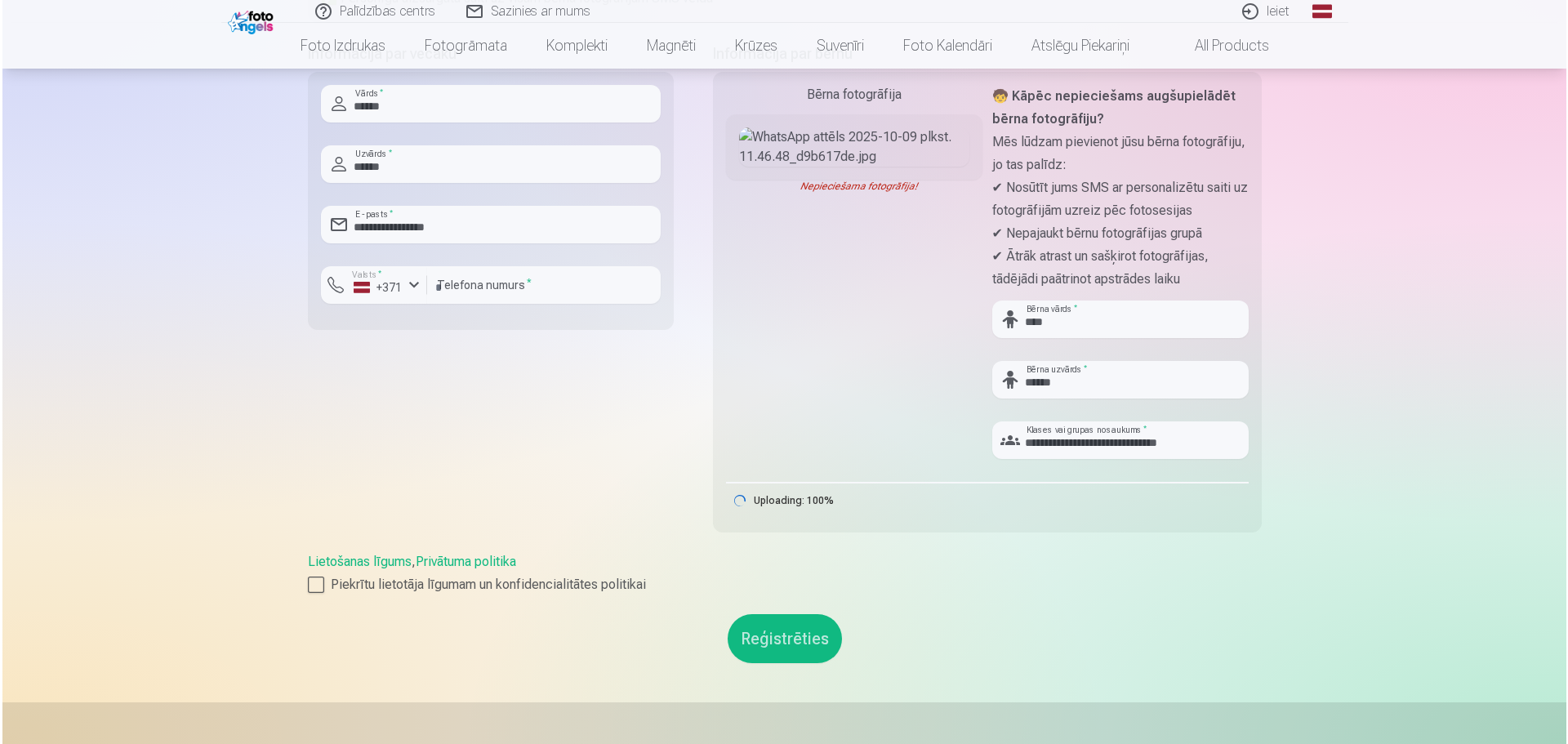
scroll to position [326, 0]
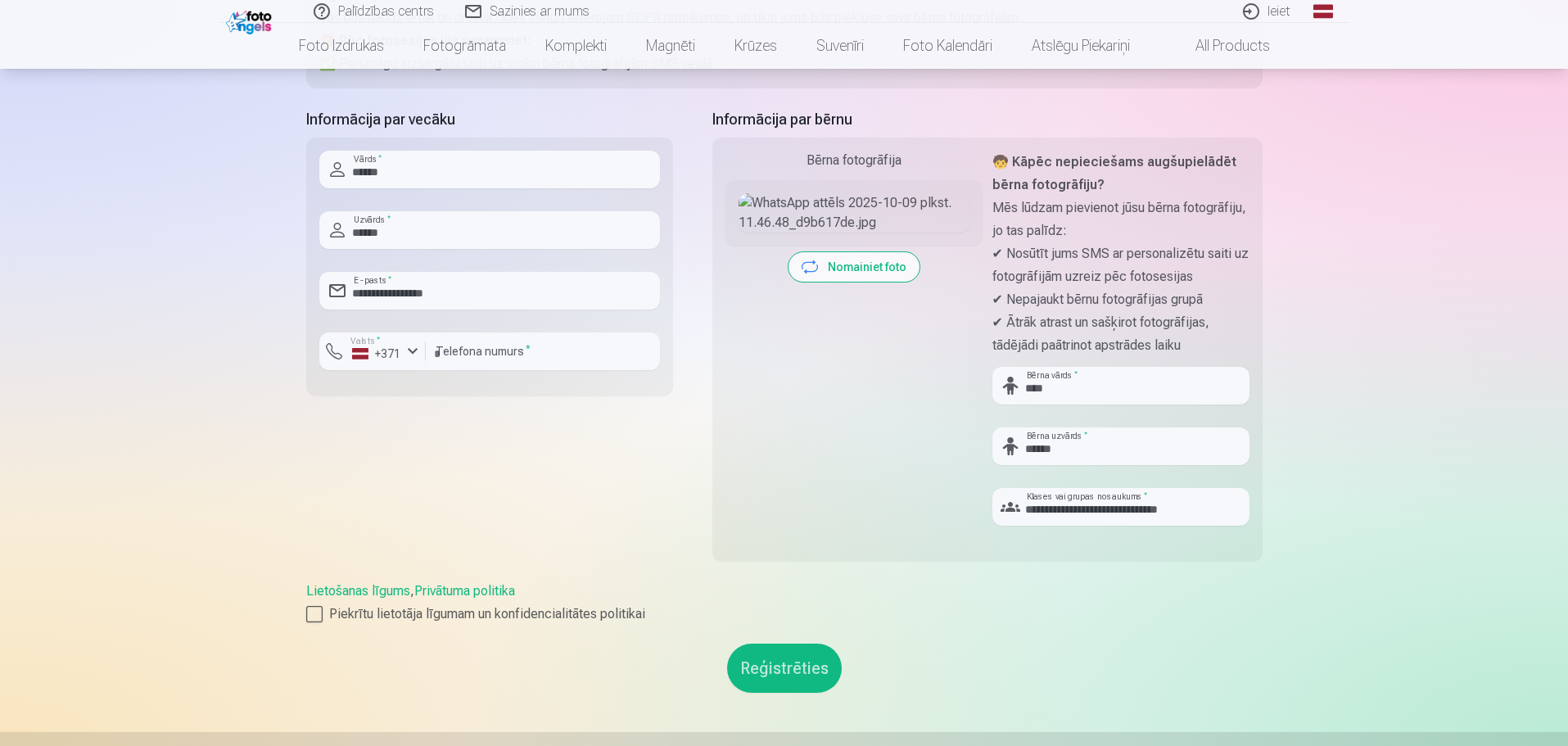
click at [777, 674] on button "Reģistrēties" at bounding box center [784, 668] width 115 height 49
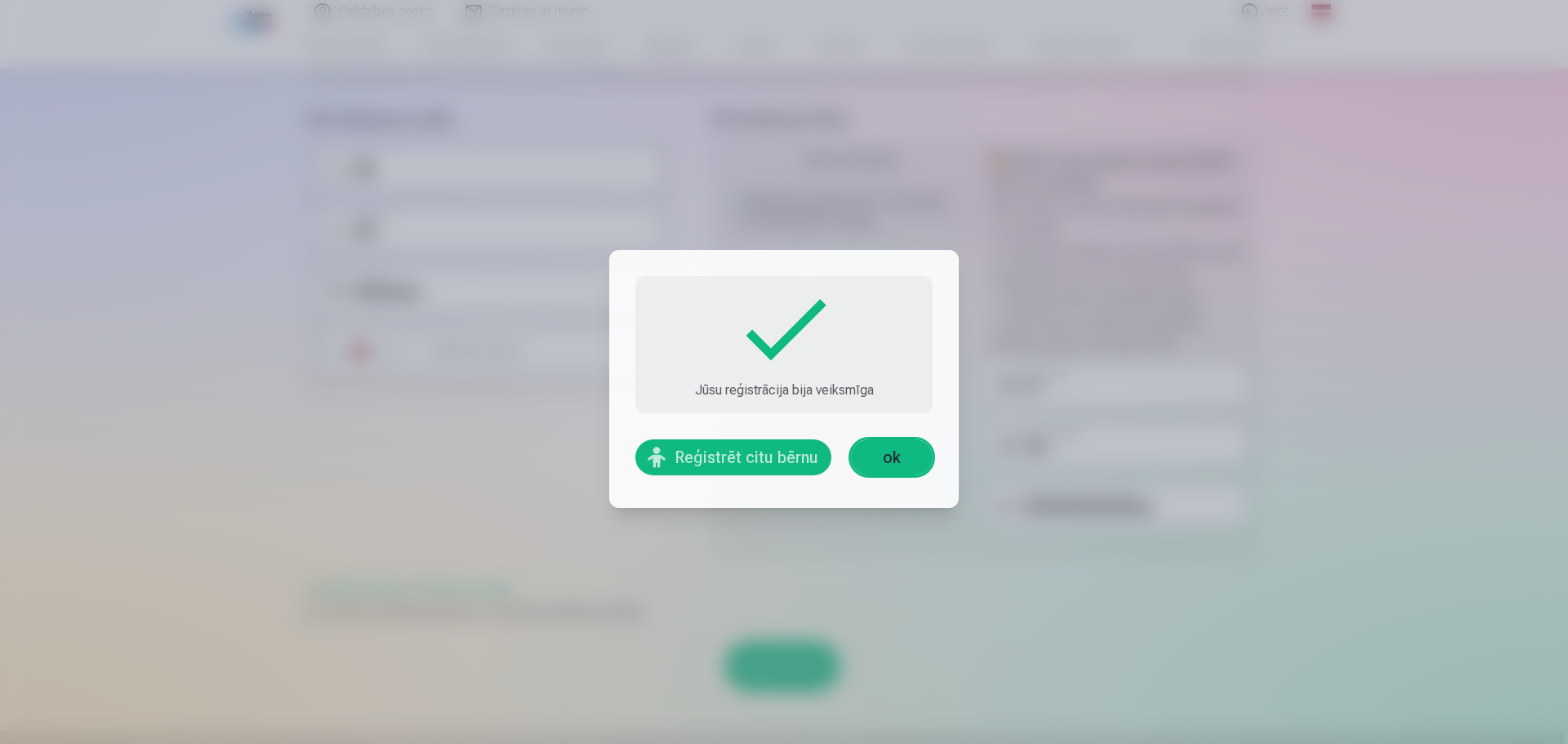
click at [886, 449] on link "ok" at bounding box center [892, 457] width 82 height 36
